Goal: Task Accomplishment & Management: Manage account settings

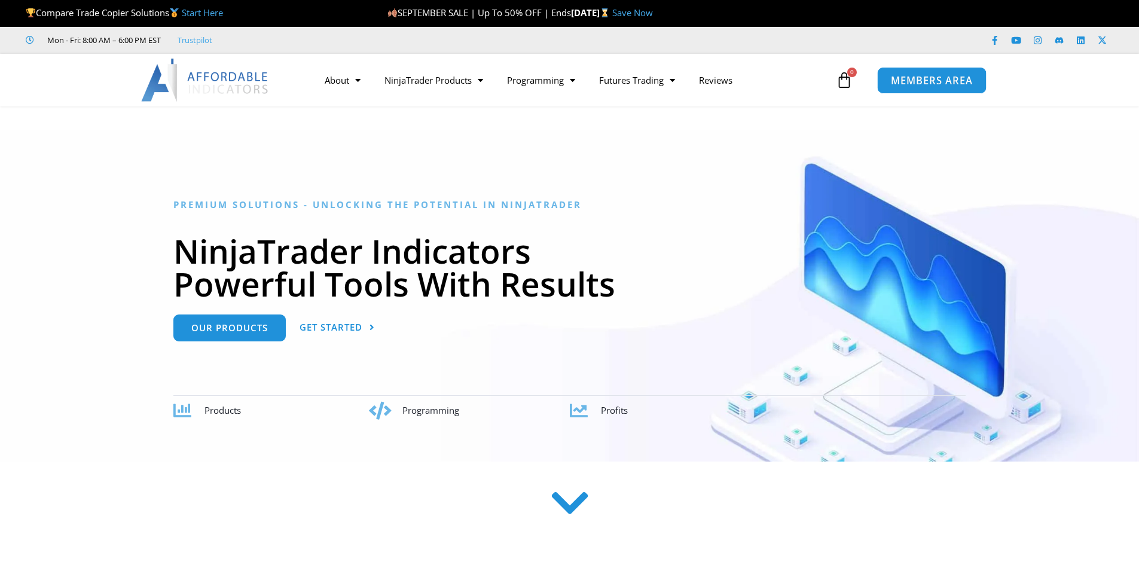
click at [913, 77] on span "MEMBERS AREA" at bounding box center [932, 80] width 82 height 10
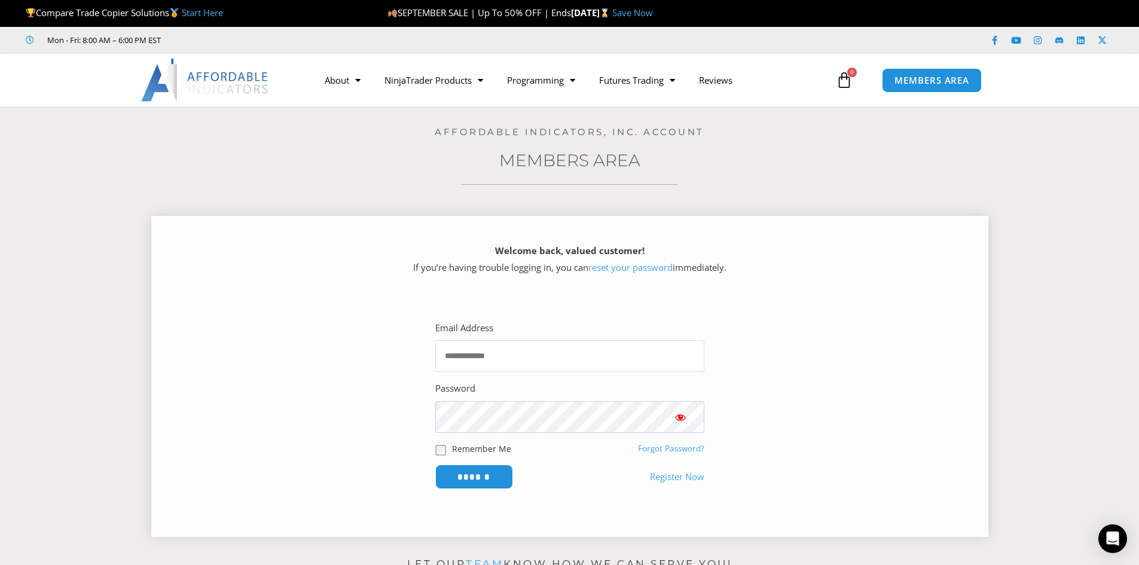
click at [498, 355] on input "Email Address" at bounding box center [569, 356] width 269 height 32
type input "**********"
click at [681, 419] on span "Show password" at bounding box center [680, 417] width 12 height 12
click at [472, 474] on input "******" at bounding box center [474, 477] width 82 height 26
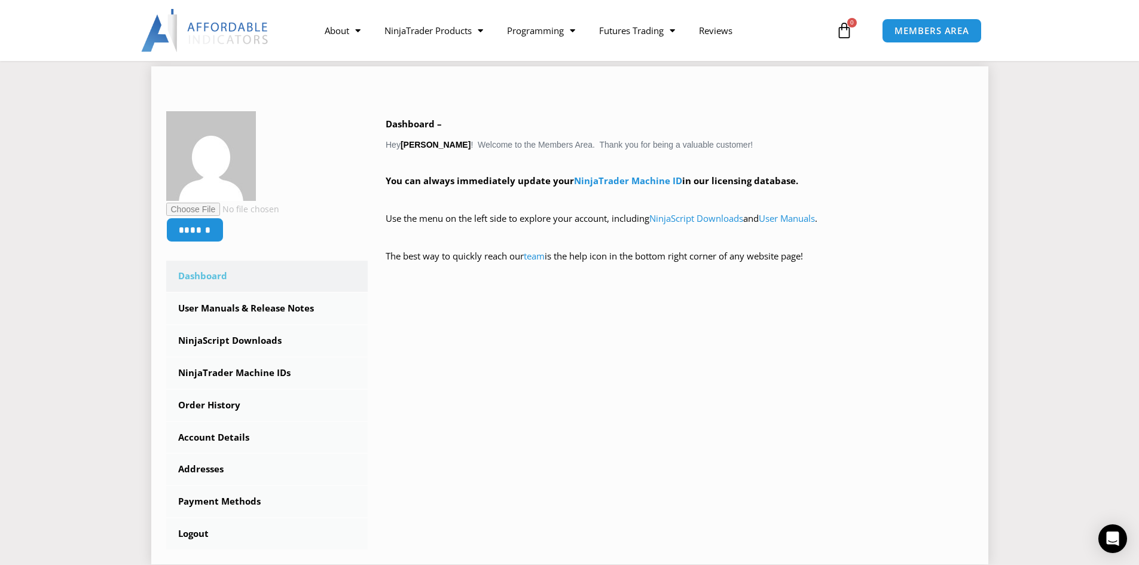
scroll to position [120, 0]
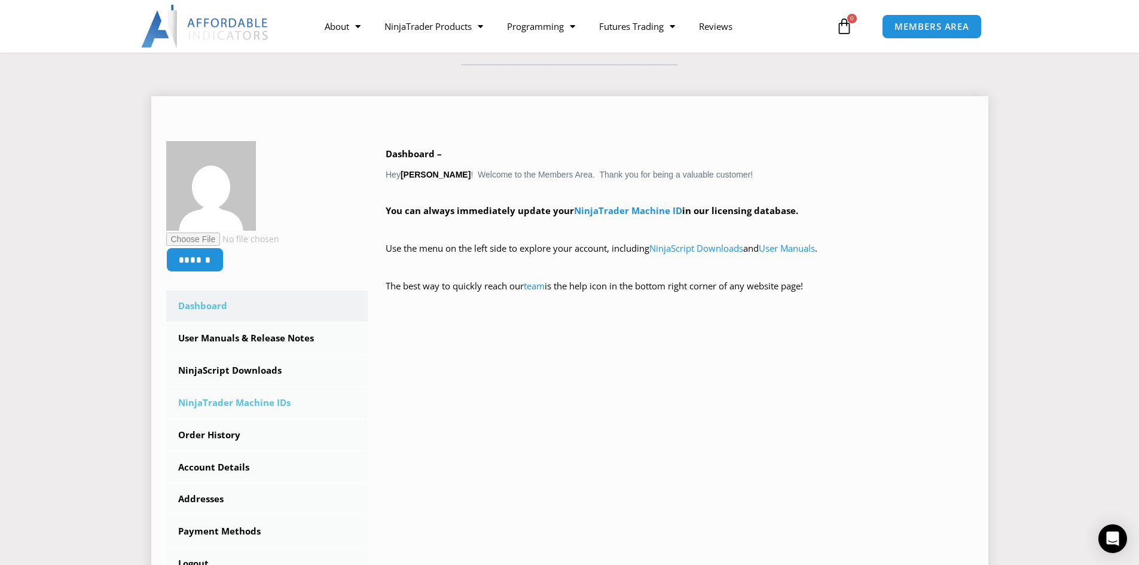
click at [228, 402] on link "NinjaTrader Machine IDs" at bounding box center [267, 402] width 202 height 31
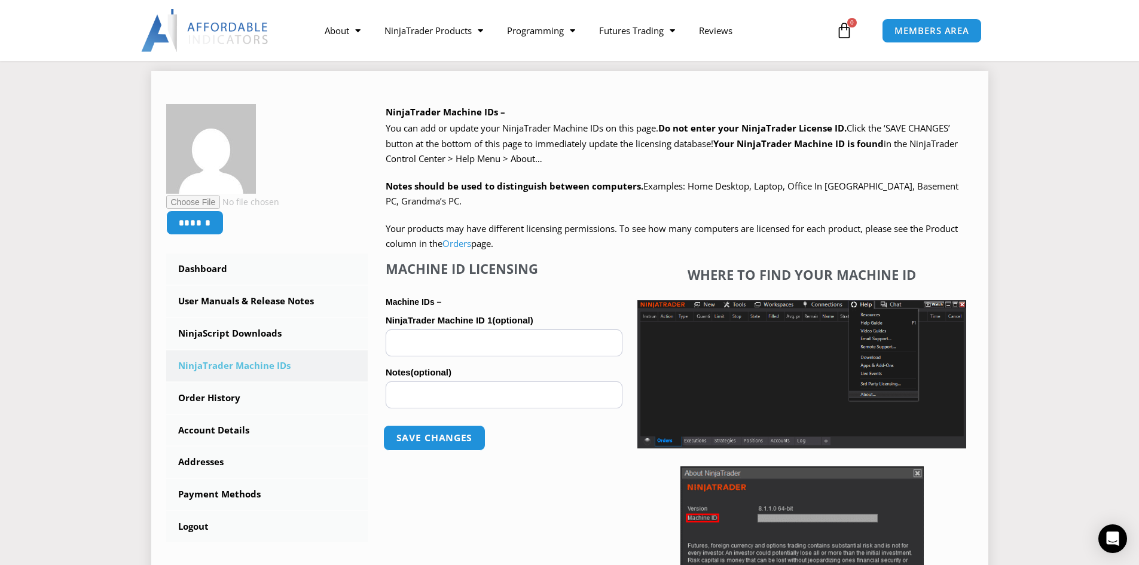
scroll to position [179, 0]
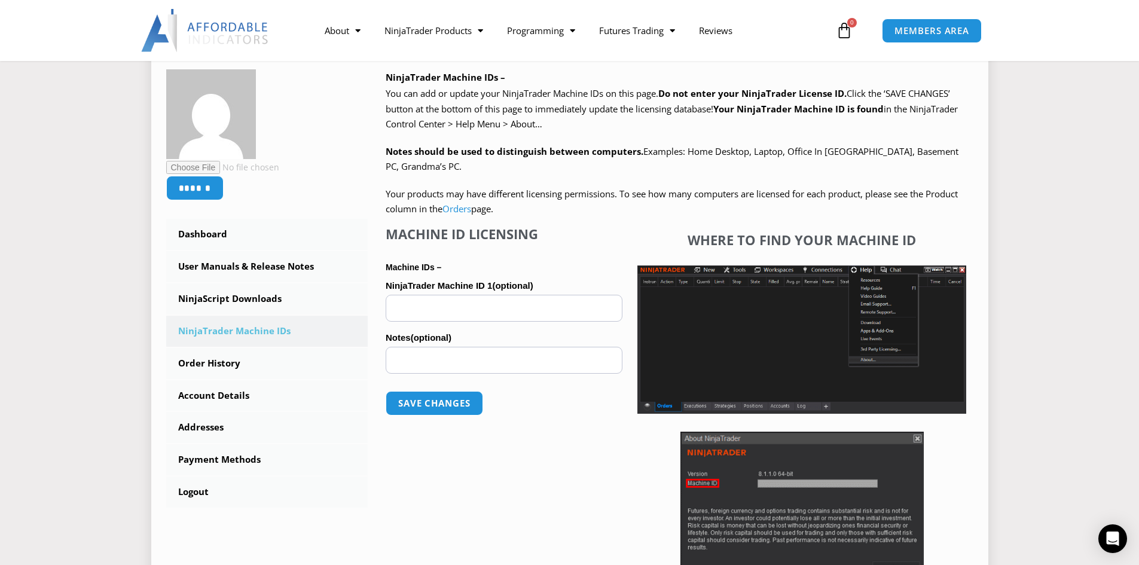
click at [436, 301] on input "NinjaTrader Machine ID 1 (optional)" at bounding box center [504, 308] width 237 height 27
paste input "**********"
type input "**********"
click at [426, 362] on input "Notes (optional)" at bounding box center [504, 360] width 237 height 27
type input "****"
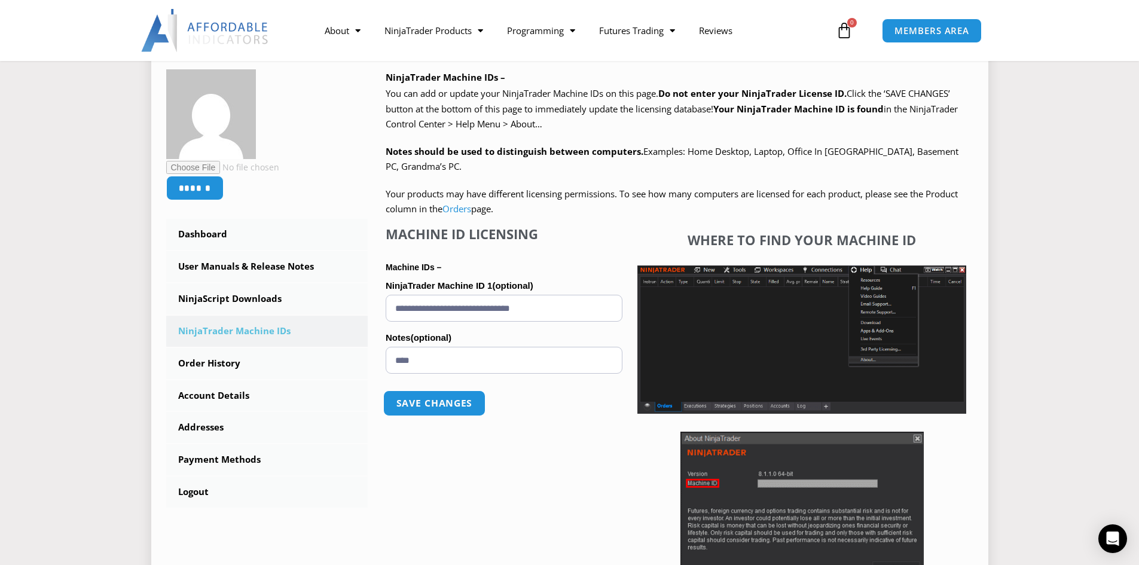
click at [436, 403] on button "Save changes" at bounding box center [434, 403] width 102 height 26
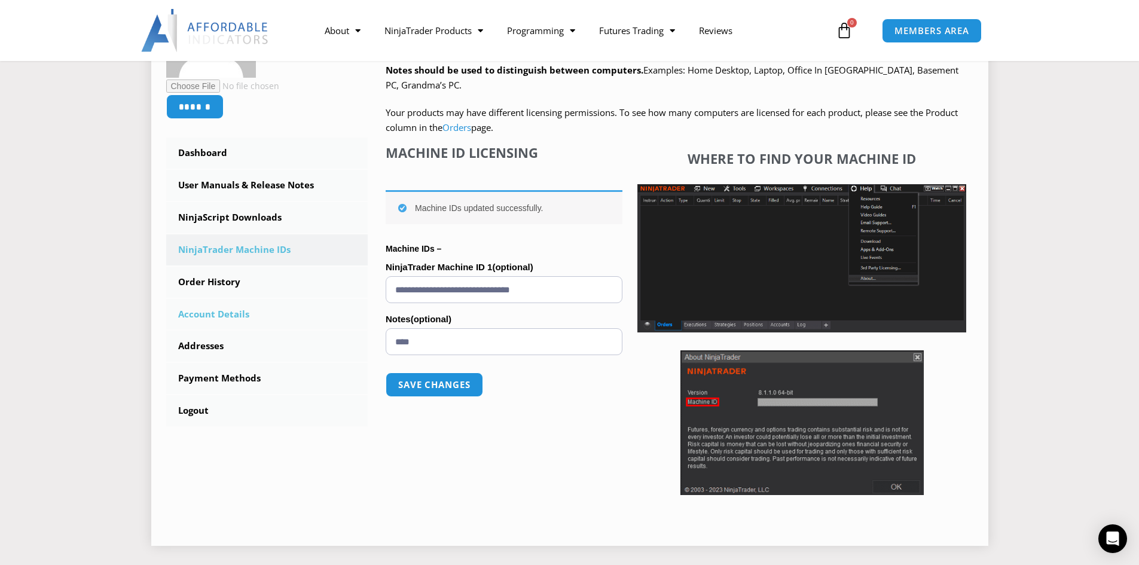
scroll to position [239, 0]
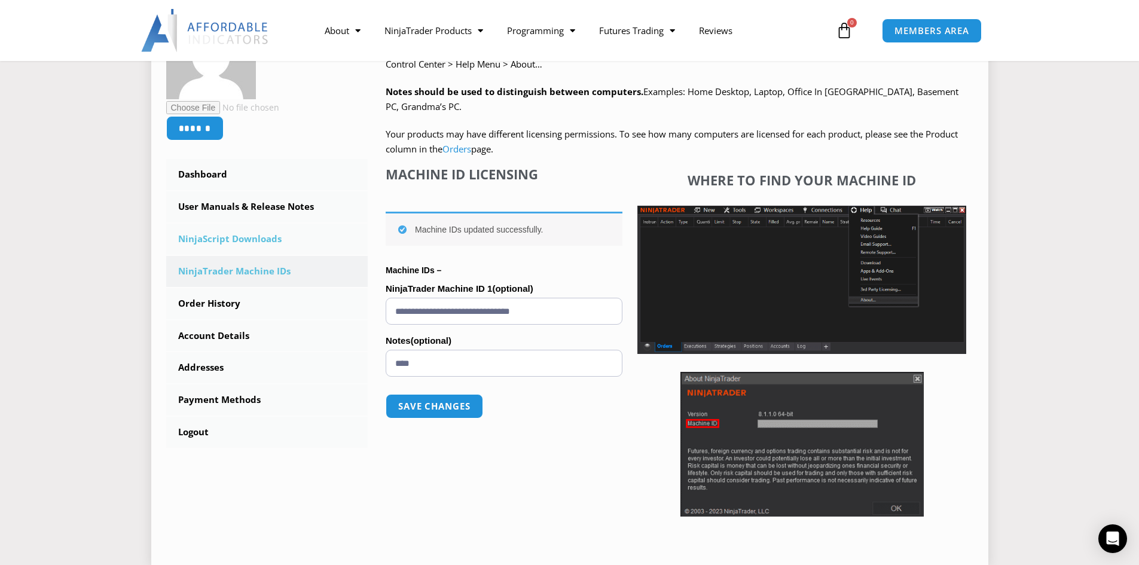
click at [236, 239] on link "NinjaScript Downloads" at bounding box center [267, 239] width 202 height 31
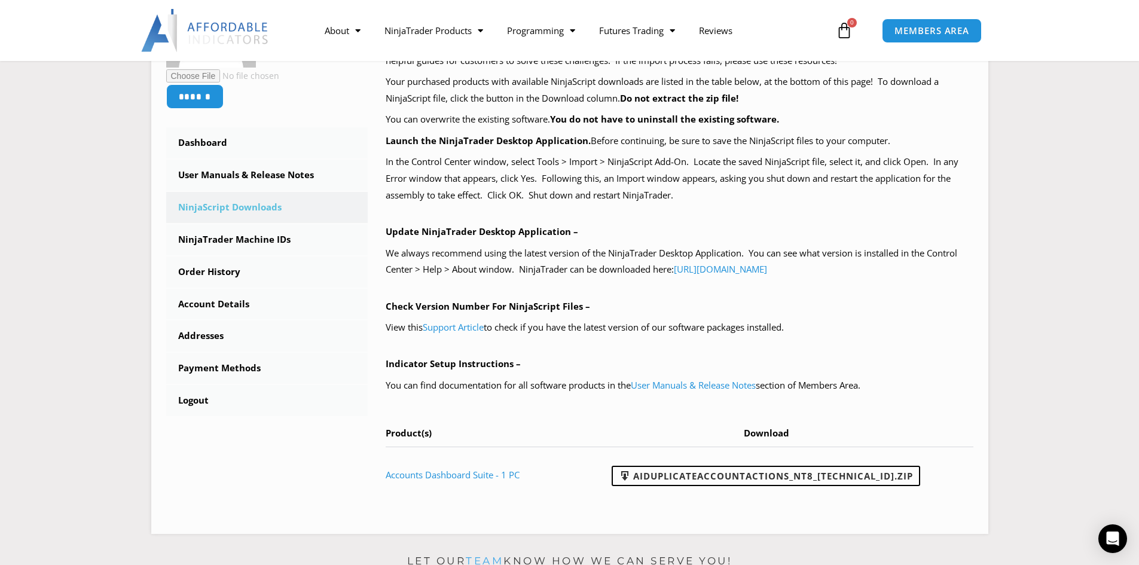
scroll to position [299, 0]
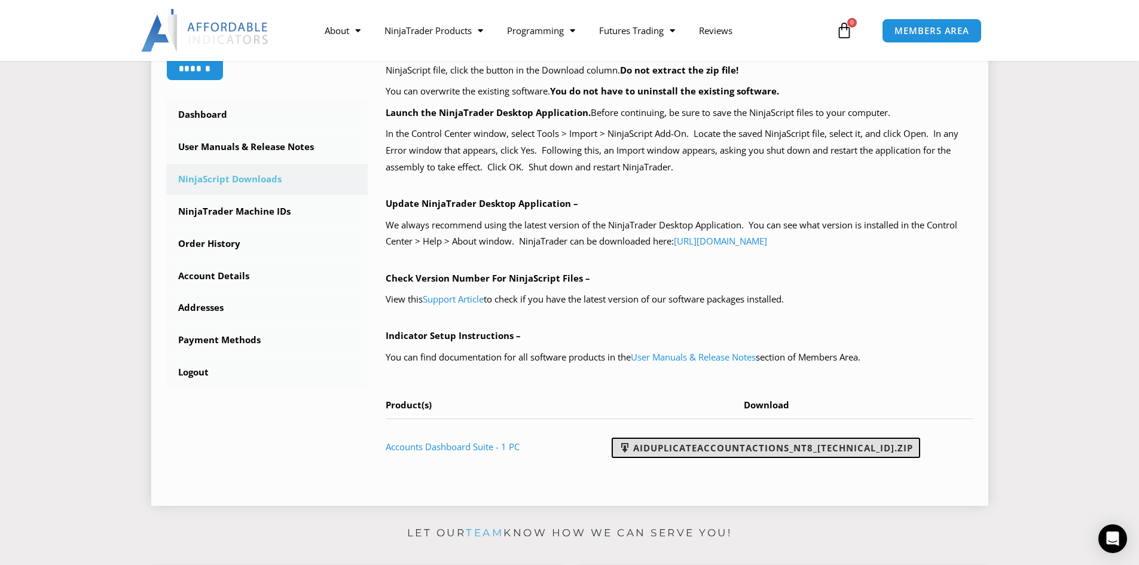
click at [749, 447] on link "AIDuplicateAccountActions_NT8_25.9.10.1.zip" at bounding box center [766, 448] width 308 height 20
click at [206, 146] on link "User Manuals & Release Notes" at bounding box center [267, 147] width 202 height 31
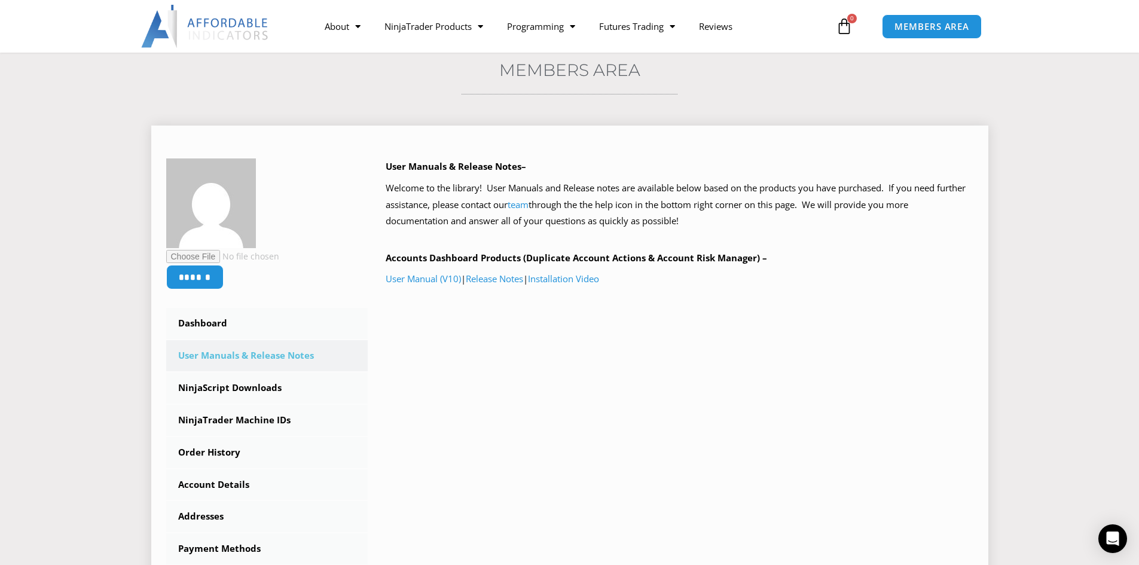
scroll to position [120, 0]
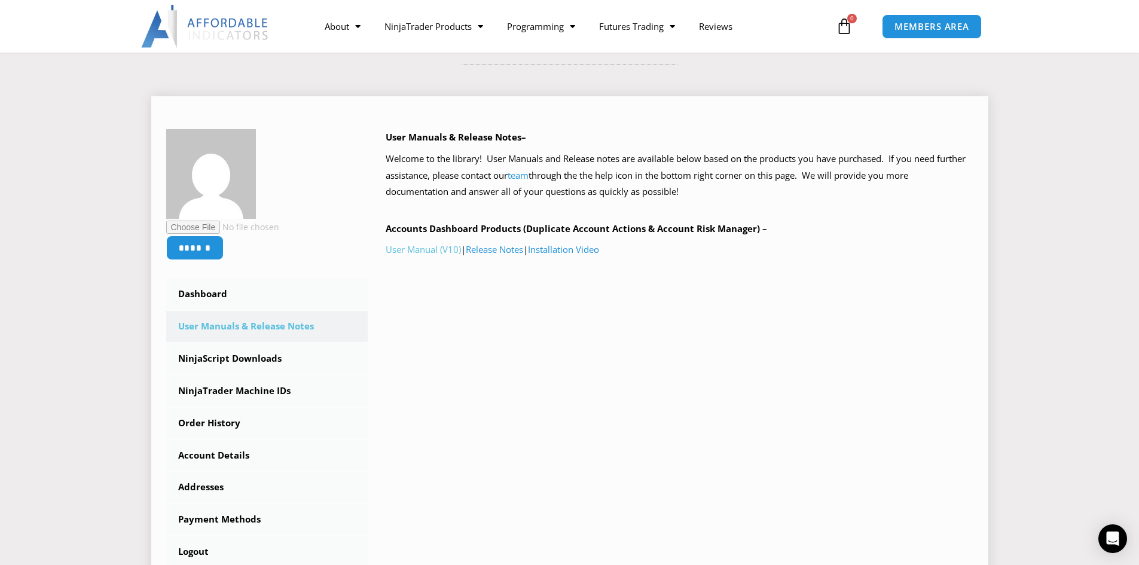
click at [428, 250] on link "User Manual (V10)" at bounding box center [423, 249] width 75 height 12
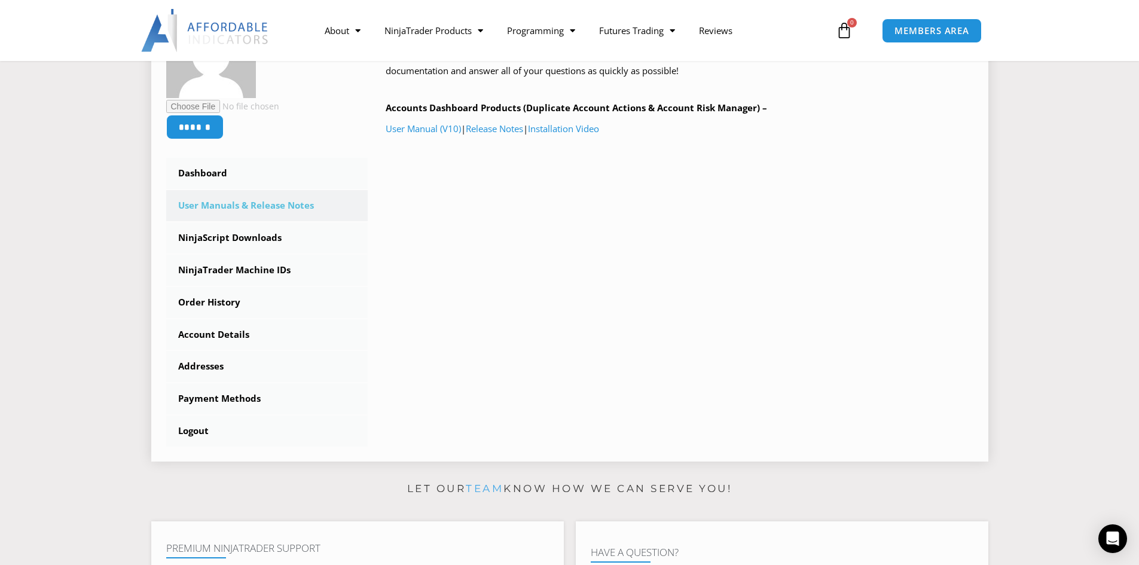
scroll to position [239, 0]
click at [221, 272] on link "NinjaTrader Machine IDs" at bounding box center [267, 271] width 202 height 31
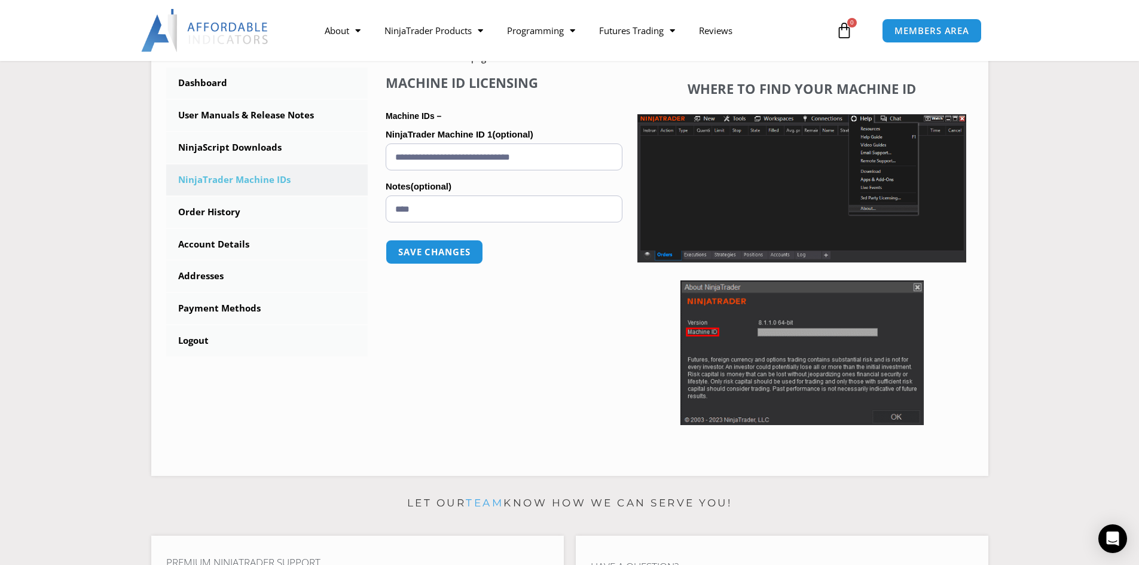
scroll to position [299, 0]
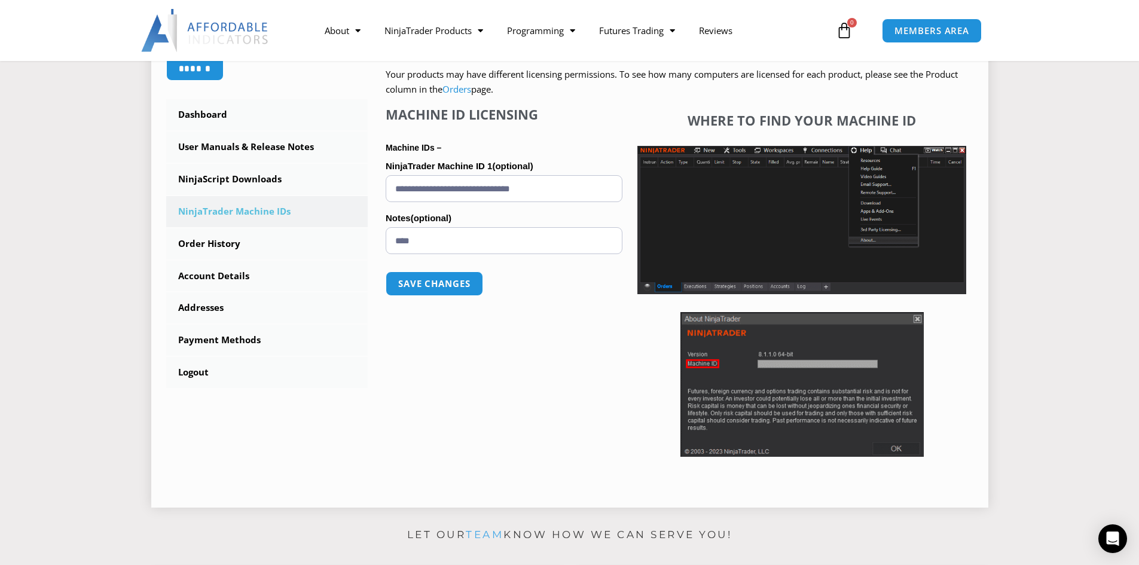
click at [368, 349] on div "NinjaTrader Machine IDs – We are transitioning all NinjaTrader software package…" at bounding box center [671, 221] width 606 height 543
click at [231, 178] on link "NinjaScript Downloads" at bounding box center [267, 179] width 202 height 31
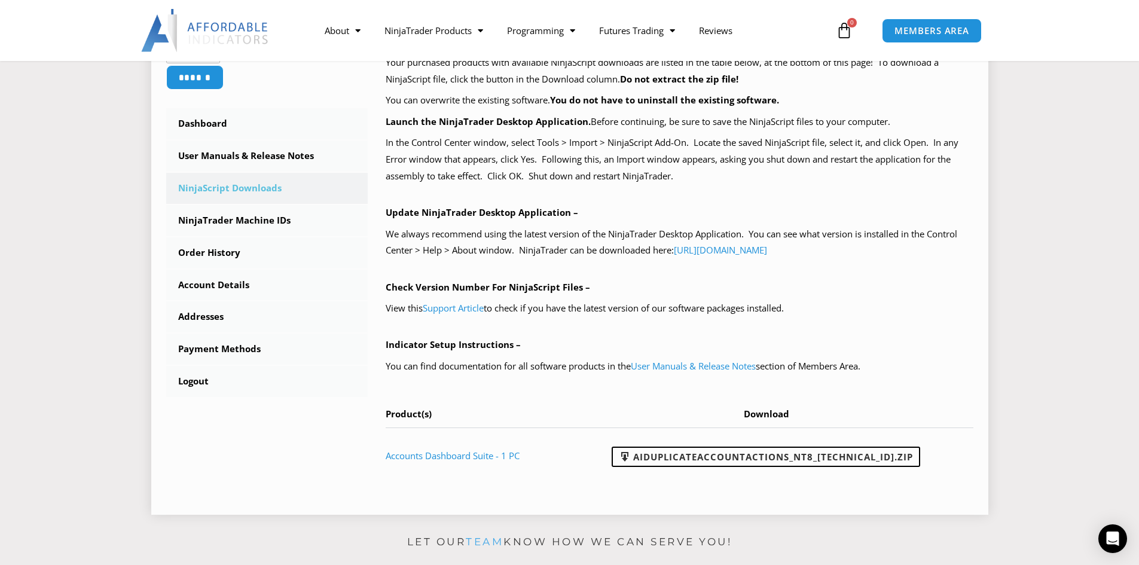
scroll to position [299, 0]
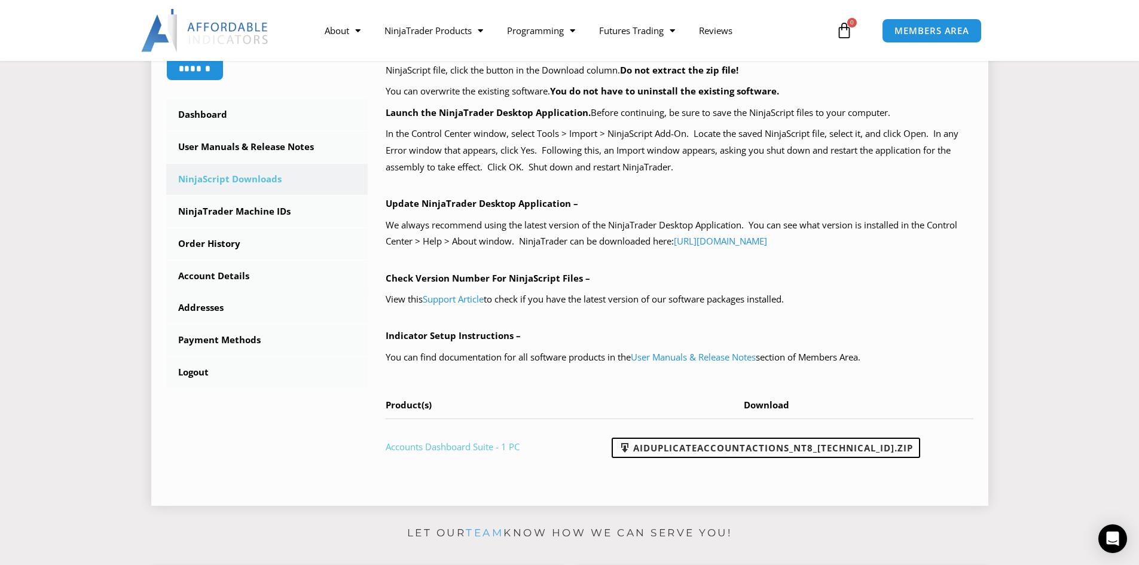
click at [447, 444] on link "Accounts Dashboard Suite - 1 PC" at bounding box center [453, 447] width 134 height 12
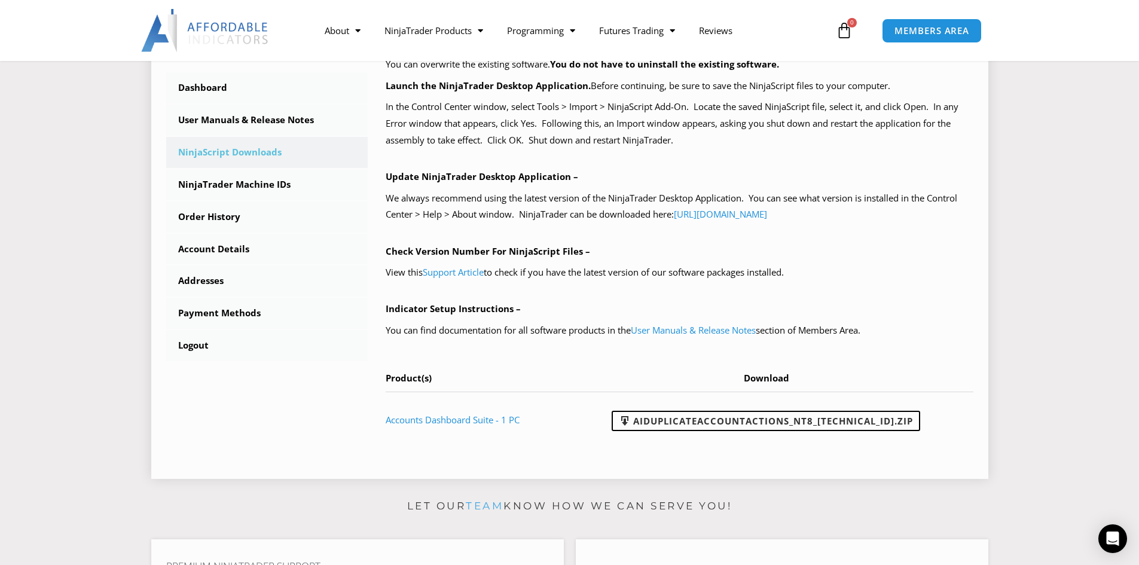
scroll to position [359, 0]
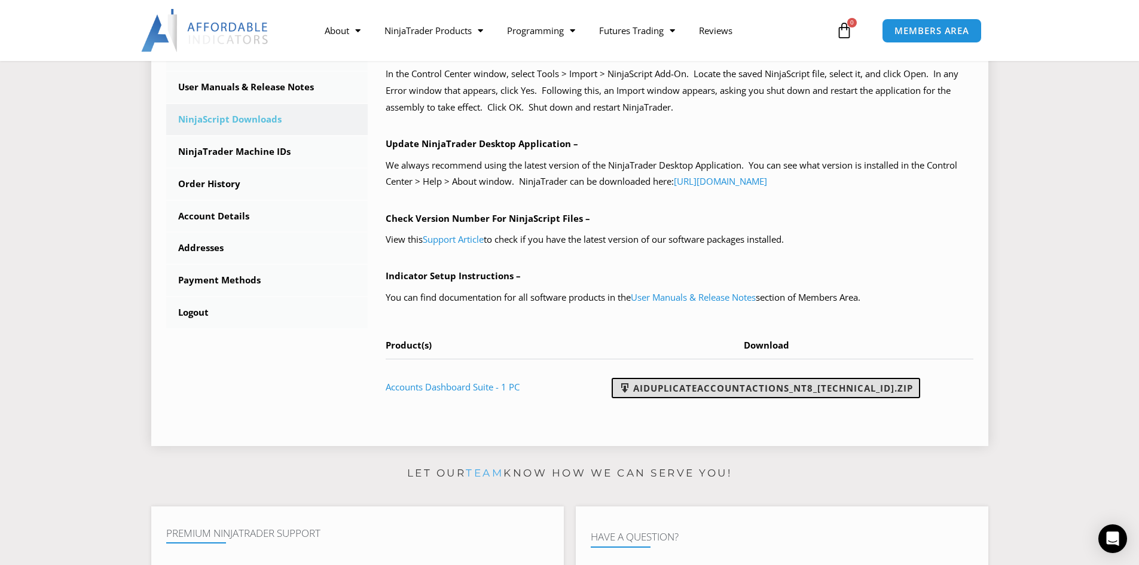
click at [755, 387] on link "AIDuplicateAccountActions_NT8_[TECHNICAL_ID].zip" at bounding box center [766, 388] width 308 height 20
click at [775, 349] on span "Download" at bounding box center [766, 345] width 45 height 12
click at [1076, 227] on section "****** Dashboard Subscriptions User Manuals & Release Notes NinjaScript Downloa…" at bounding box center [569, 147] width 1079 height 616
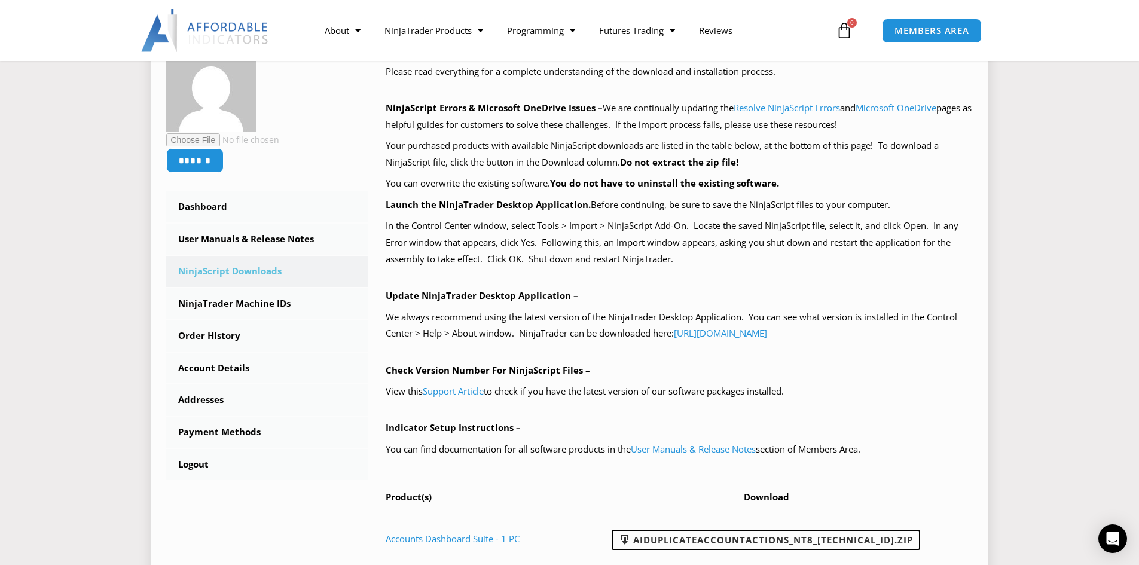
scroll to position [179, 0]
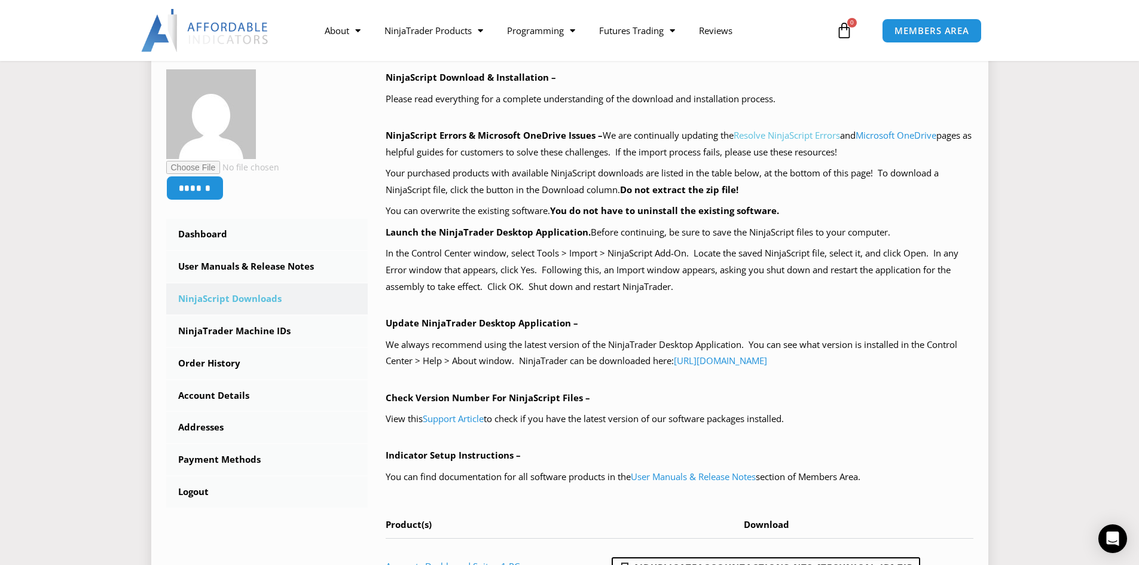
click at [793, 134] on link "Resolve NinjaScript Errors" at bounding box center [787, 135] width 106 height 12
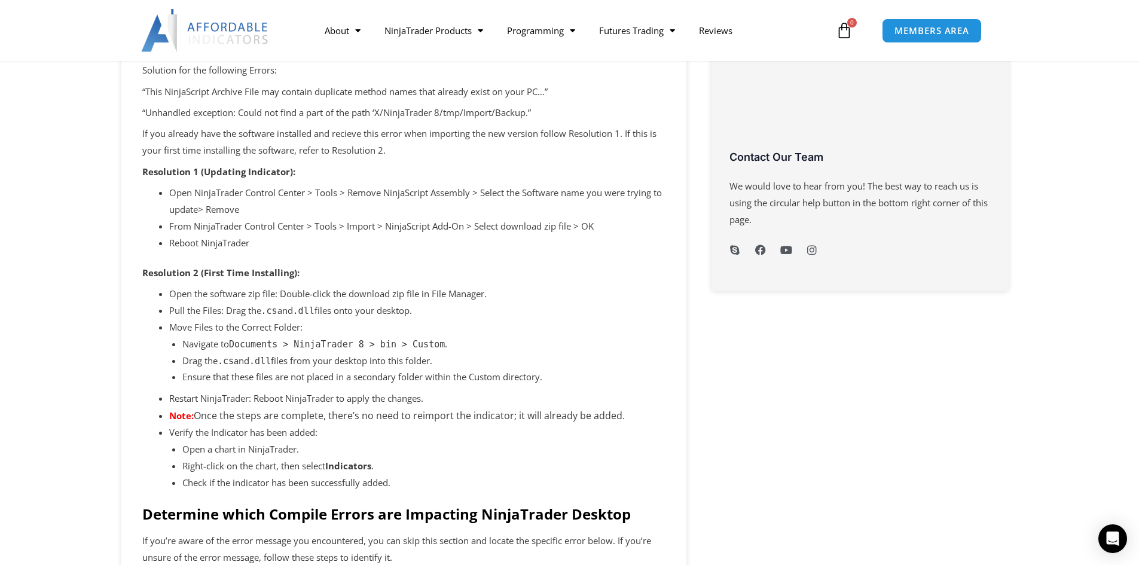
scroll to position [598, 0]
